Goal: Task Accomplishment & Management: Manage account settings

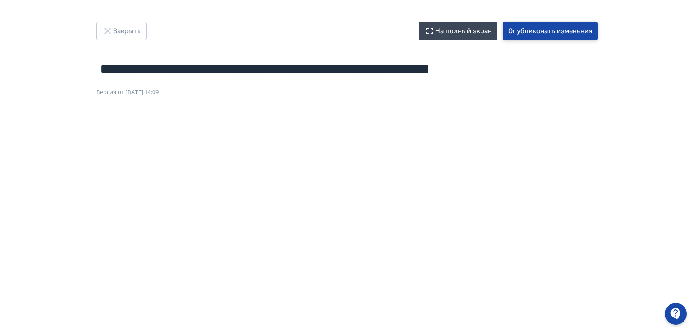
click at [553, 30] on button "Опубликовать изменения" at bounding box center [550, 31] width 95 height 18
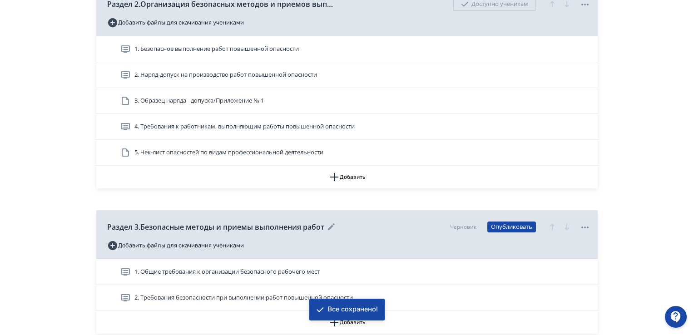
scroll to position [545, 0]
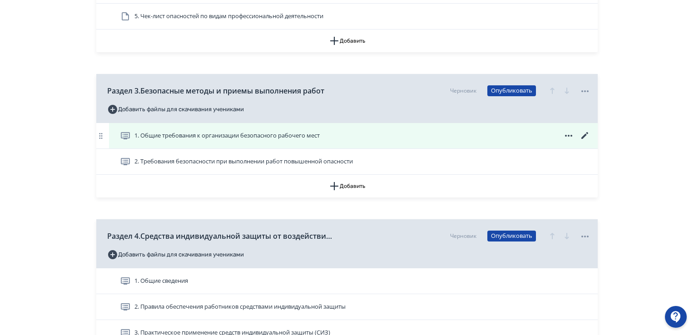
click at [317, 137] on span "1. Общие требования к организации безопасного рабочего мест" at bounding box center [226, 135] width 185 height 9
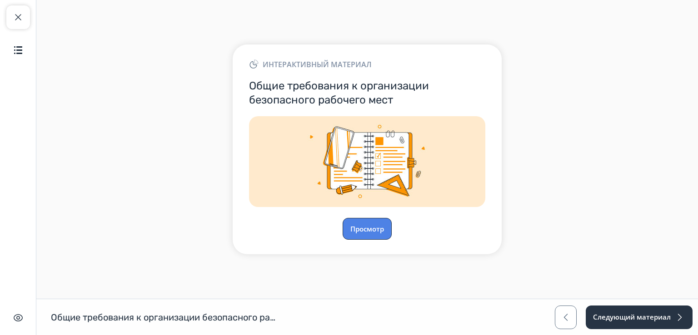
click at [372, 230] on button "Просмотр" at bounding box center [367, 229] width 49 height 22
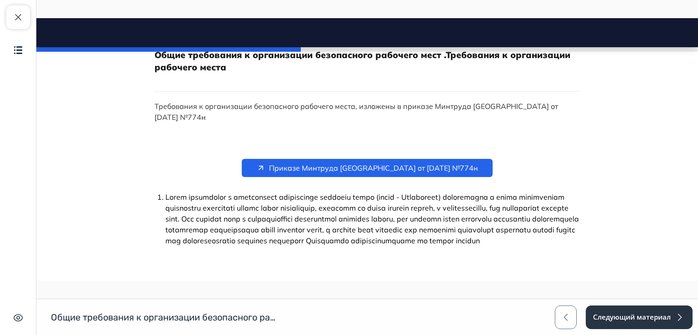
scroll to position [227, 0]
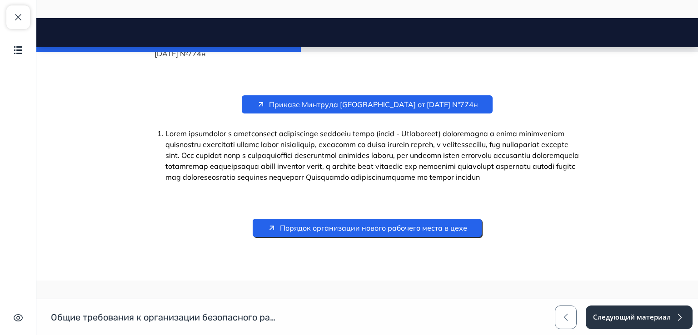
click at [367, 231] on span "Порядок организации нового рабочего места в цехе" at bounding box center [373, 228] width 187 height 11
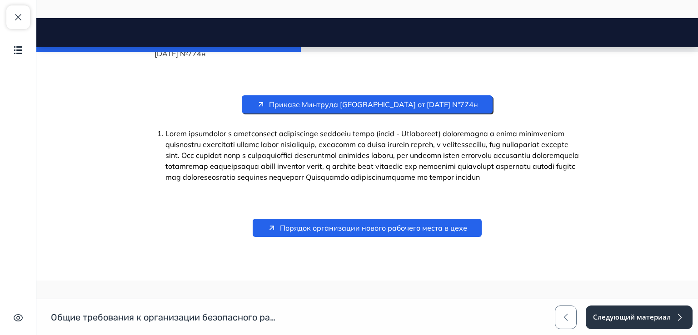
click at [342, 99] on span "Приказе Минтруда [GEOGRAPHIC_DATA] от [DATE] №774н" at bounding box center [373, 104] width 209 height 11
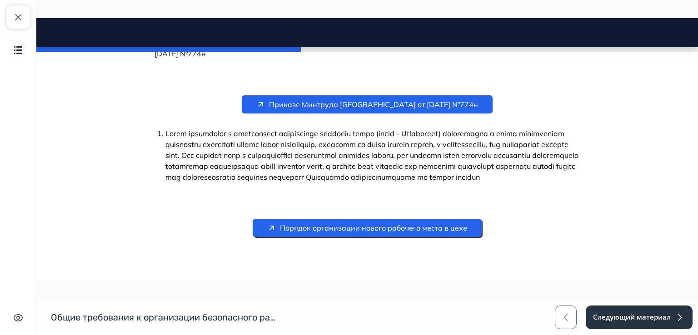
click at [369, 229] on span "Порядок организации нового рабочего места в цехе" at bounding box center [373, 228] width 187 height 11
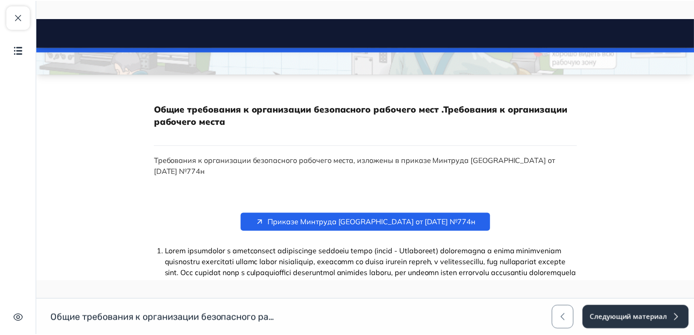
scroll to position [9, 0]
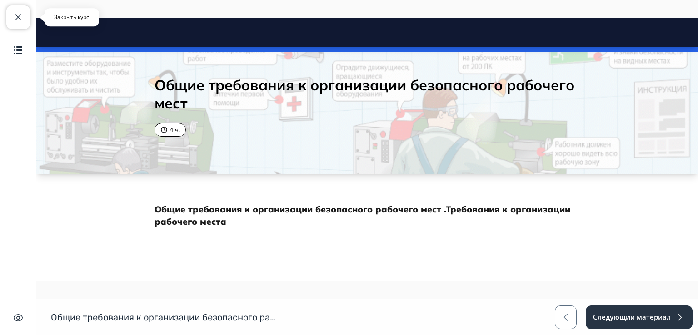
click at [14, 16] on span "button" at bounding box center [18, 17] width 11 height 11
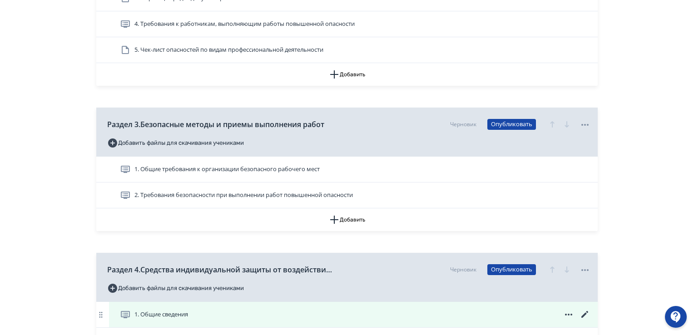
scroll to position [545, 0]
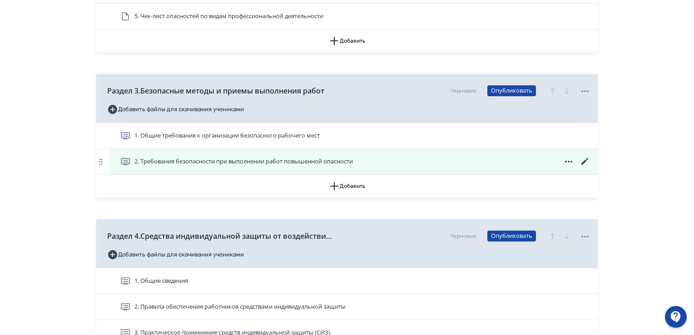
click at [583, 157] on icon at bounding box center [585, 161] width 11 height 11
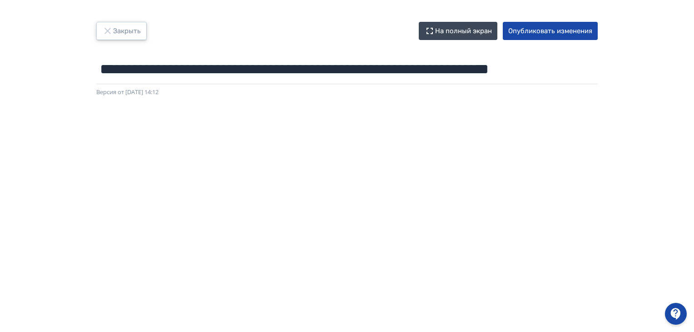
click at [114, 30] on button "Закрыть" at bounding box center [121, 31] width 50 height 18
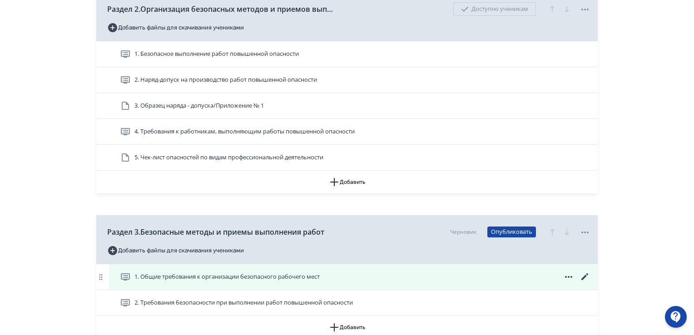
scroll to position [409, 0]
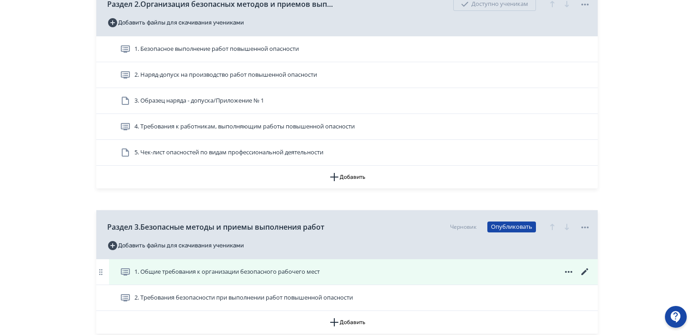
click at [585, 269] on icon at bounding box center [585, 272] width 11 height 11
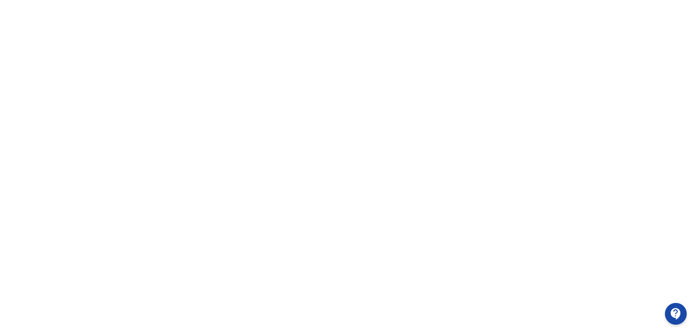
scroll to position [192, 0]
